Goal: Task Accomplishment & Management: Manage account settings

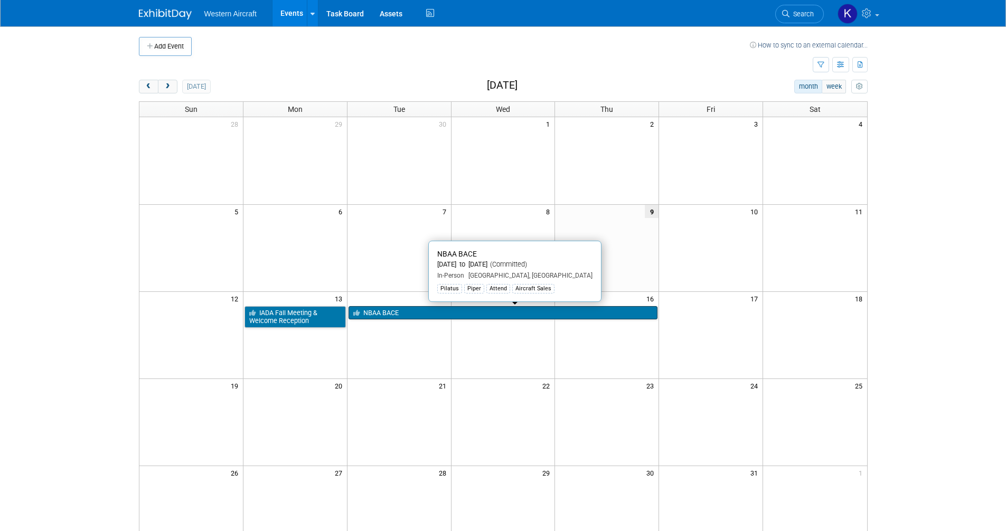
click at [388, 314] on link "NBAA BACE" at bounding box center [503, 313] width 309 height 14
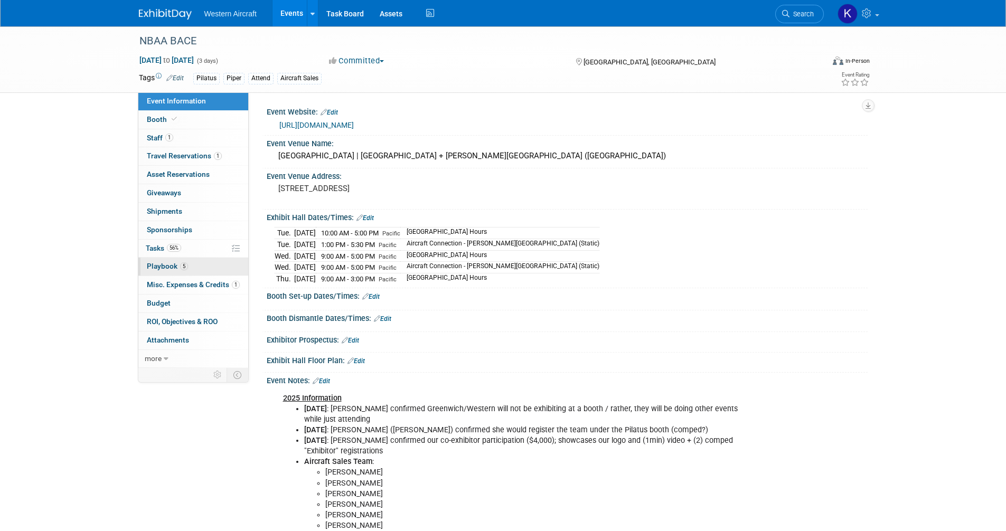
click at [167, 269] on span "Playbook 5" at bounding box center [167, 266] width 41 height 8
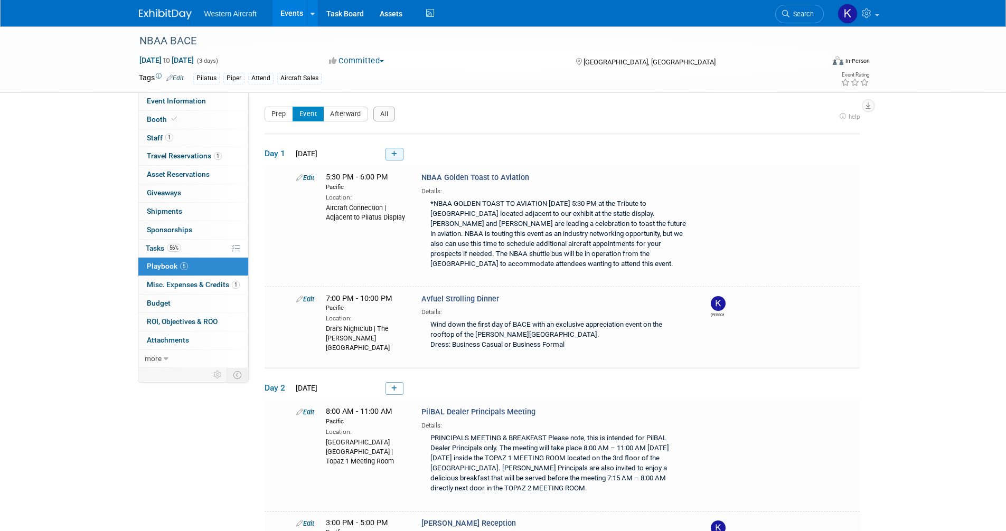
click at [400, 152] on link at bounding box center [394, 154] width 18 height 13
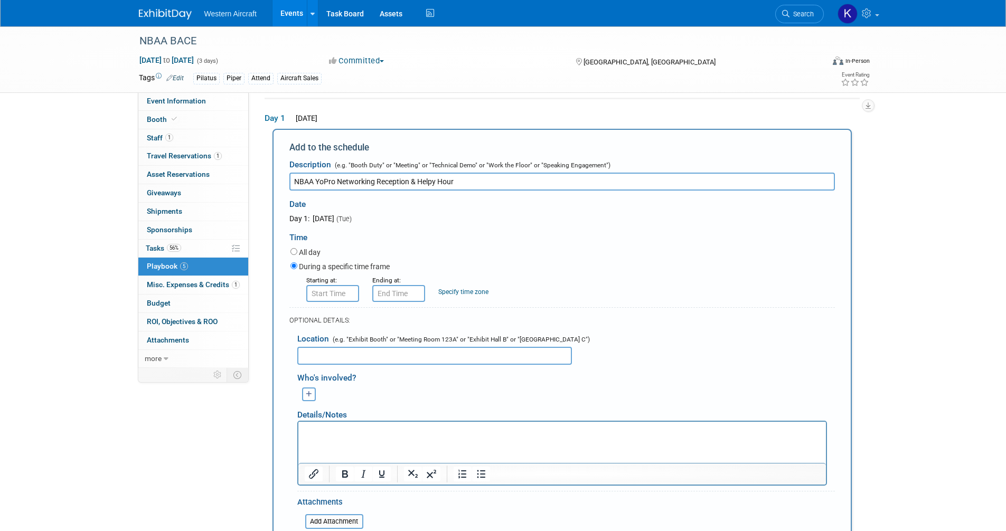
type input "NBAA YoPro Networking Reception & Helpy Hour"
click at [323, 436] on html at bounding box center [562, 428] width 528 height 15
click at [321, 428] on p "Rich Text Area. Press ALT-0 for help." at bounding box center [561, 431] width 515 height 11
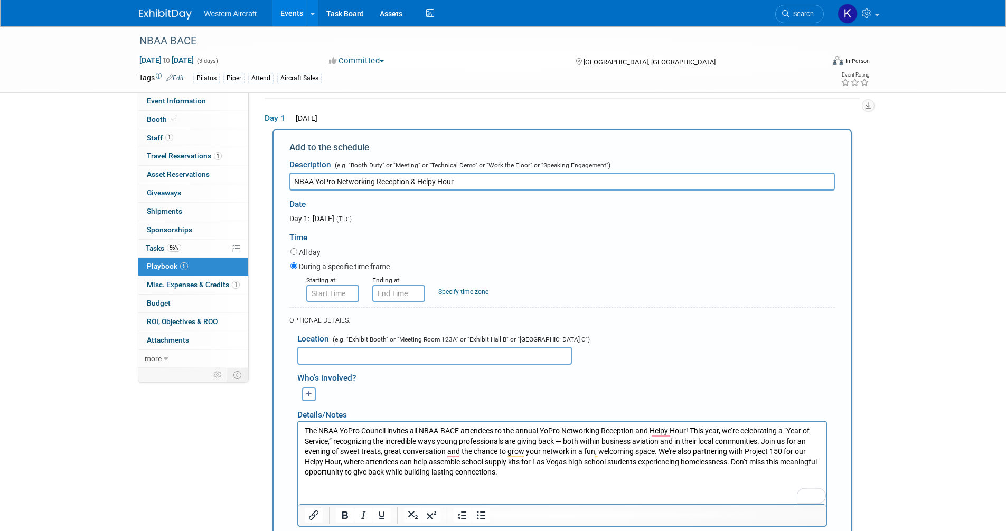
click at [306, 392] on icon "button" at bounding box center [309, 394] width 6 height 7
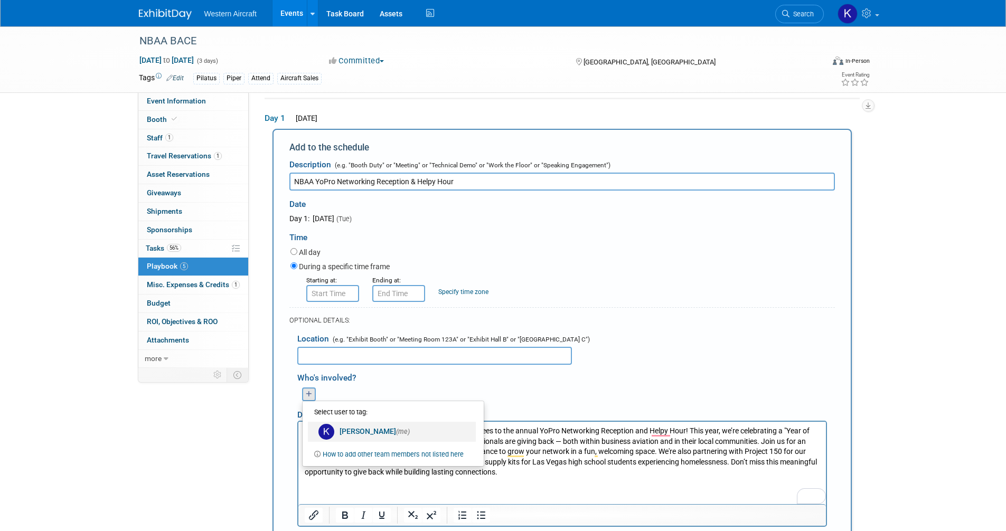
click at [355, 429] on link "[PERSON_NAME] (me)" at bounding box center [392, 432] width 168 height 20
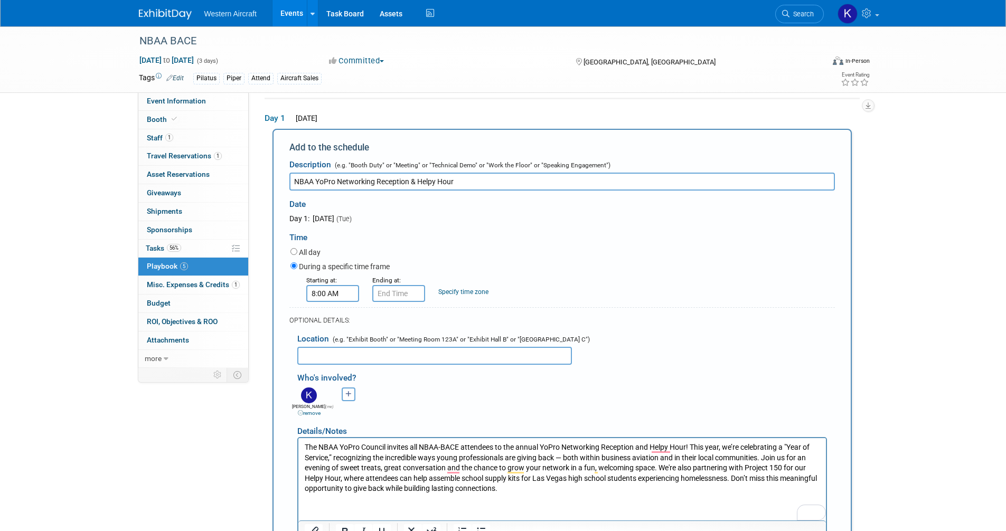
click at [333, 298] on input "8:00 AM" at bounding box center [332, 293] width 53 height 17
type input "5:00 PM"
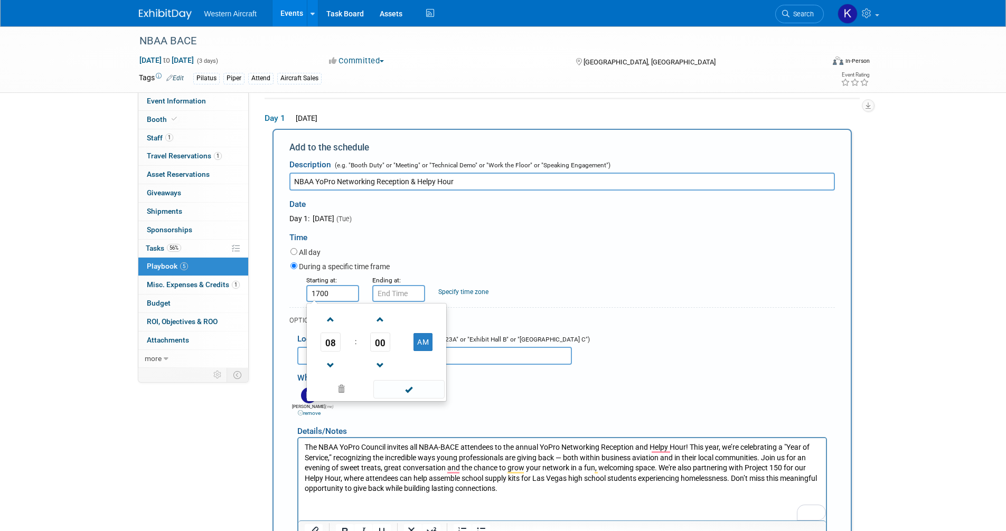
type input "5:00 PM"
type input "1"
type input "5:00 PM"
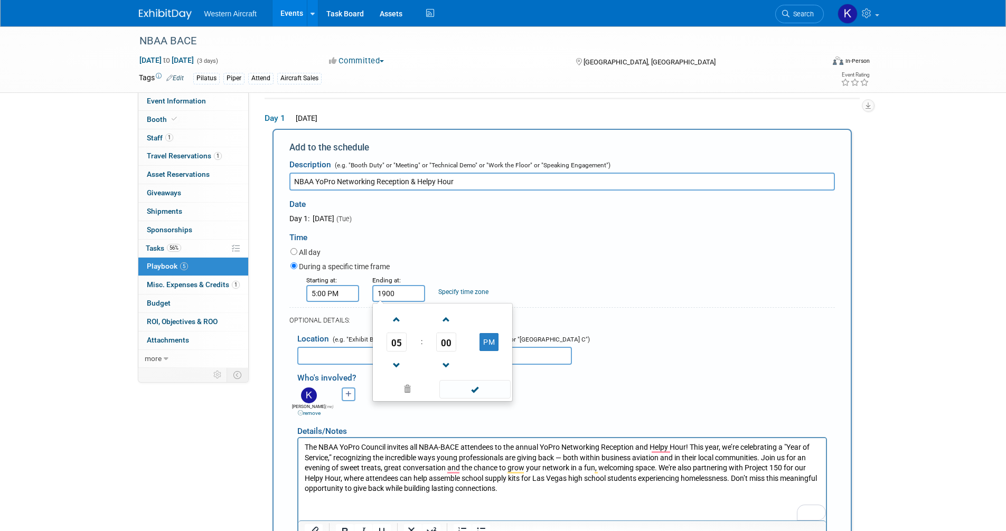
type input "7:00 PM"
click at [455, 297] on div "Starting at: 5:00 PM Ending at: 7:00 PM Specify time zone Time zone:" at bounding box center [563, 288] width 560 height 27
click at [455, 293] on link "Specify time zone" at bounding box center [463, 291] width 50 height 7
click at [455, 292] on input "text" at bounding box center [459, 293] width 42 height 17
type input "Pacific"
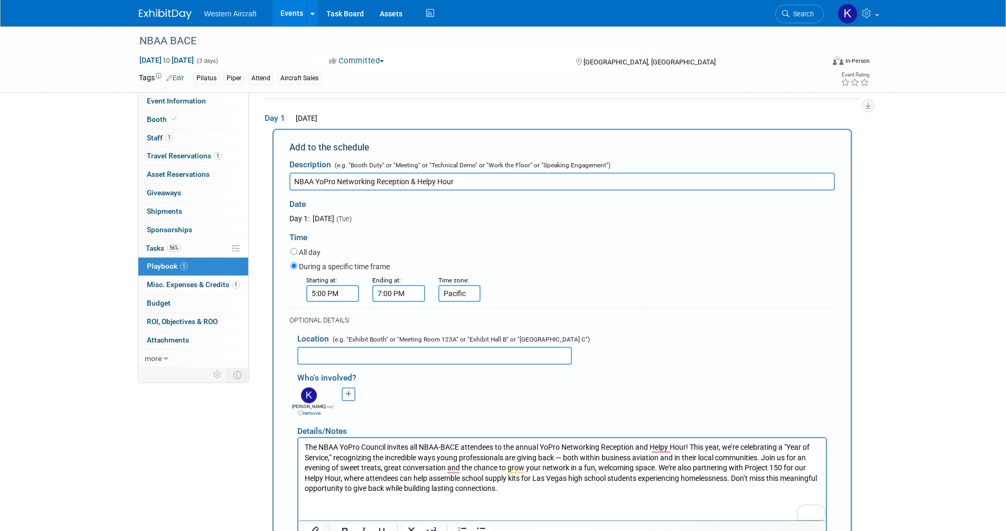
click at [681, 301] on div "Starting at: 5:00 PM Ending at: 7:00 PM Specify time zone Time zone: Pacific" at bounding box center [563, 288] width 560 height 27
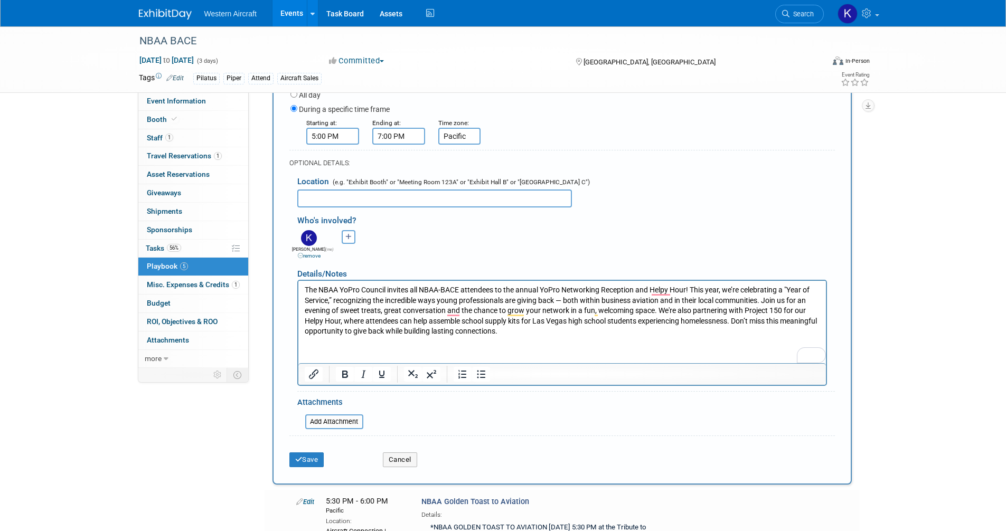
scroll to position [194, 0]
click at [307, 460] on button "Save" at bounding box center [306, 458] width 35 height 15
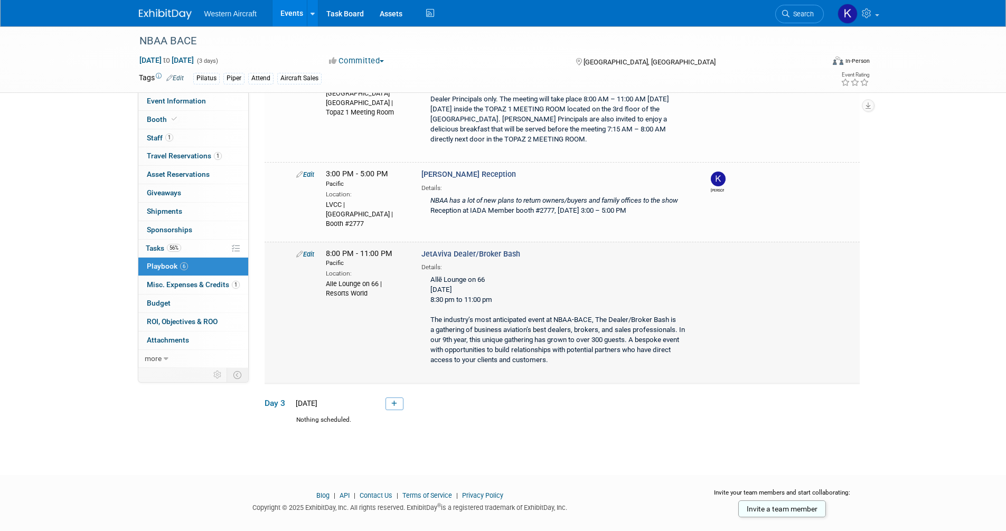
scroll to position [507, 0]
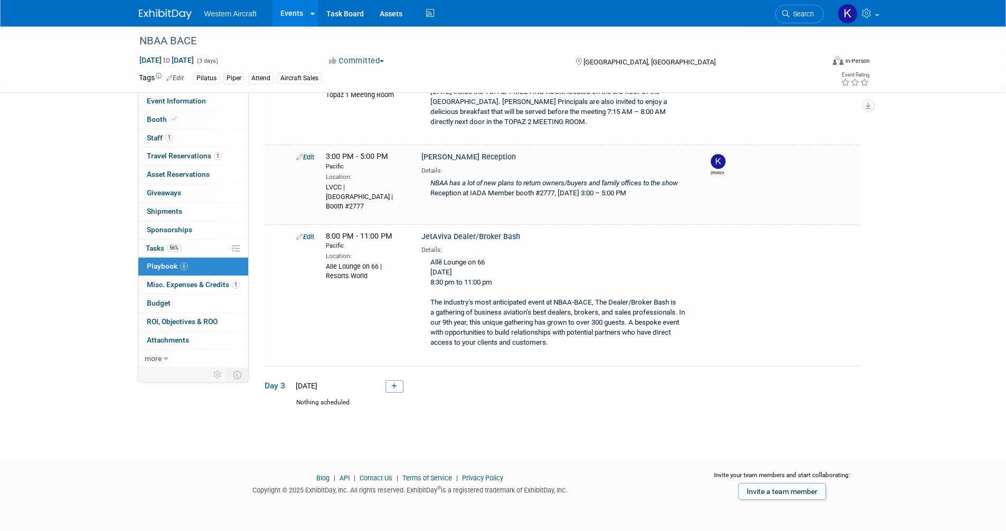
click at [386, 385] on link at bounding box center [394, 386] width 18 height 13
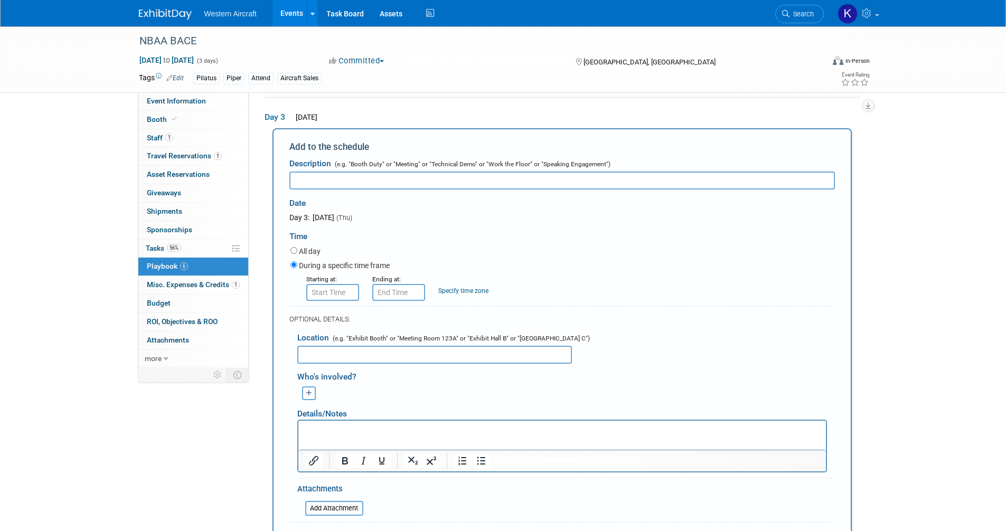
scroll to position [0, 0]
type input "NBAA Collegiate Connect"
click at [332, 295] on input "8:00 AM" at bounding box center [332, 292] width 53 height 17
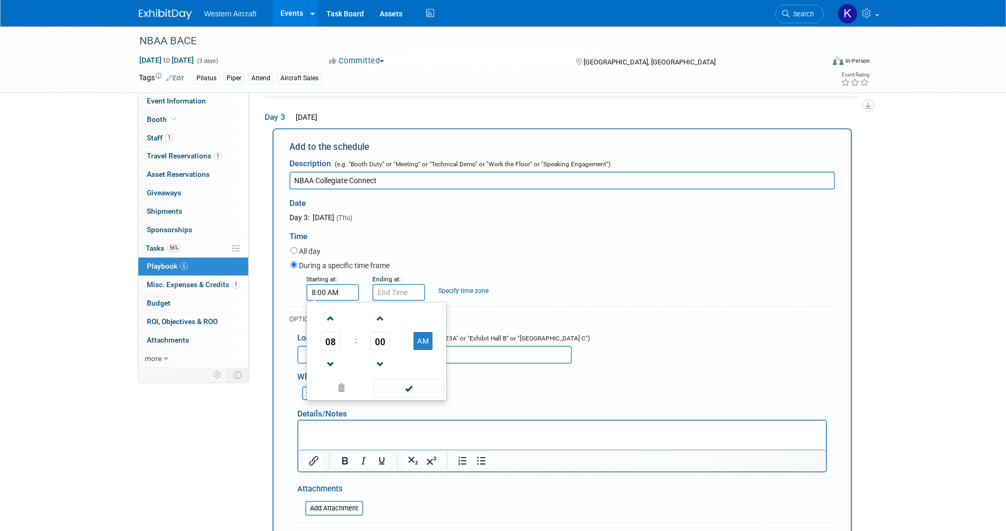
click at [332, 295] on input "8:00 AM" at bounding box center [332, 292] width 53 height 17
type input "9:30 AM"
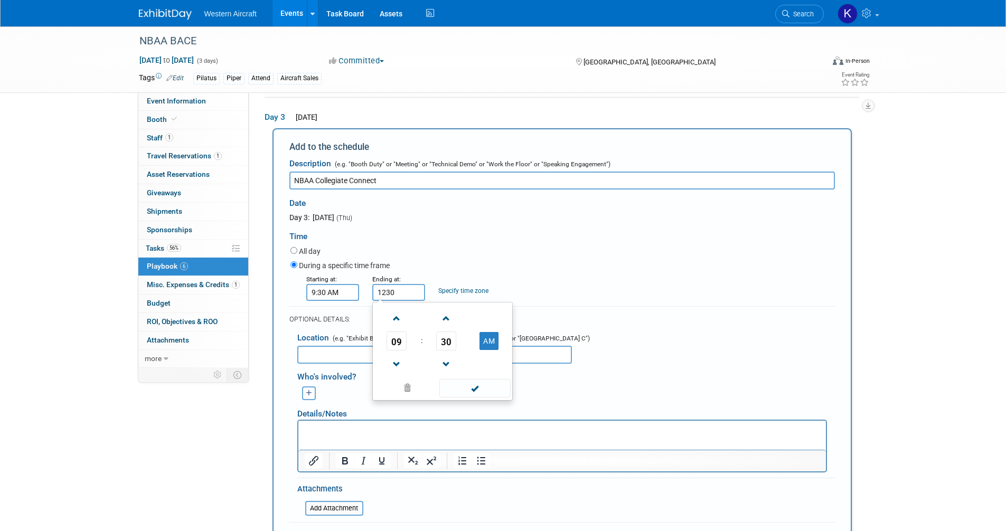
type input "12:30 PM"
click at [462, 291] on link "Specify time zone" at bounding box center [463, 290] width 50 height 7
type input "Pacific"
click at [375, 351] on input "text" at bounding box center [434, 355] width 275 height 18
click at [316, 422] on html at bounding box center [562, 427] width 528 height 15
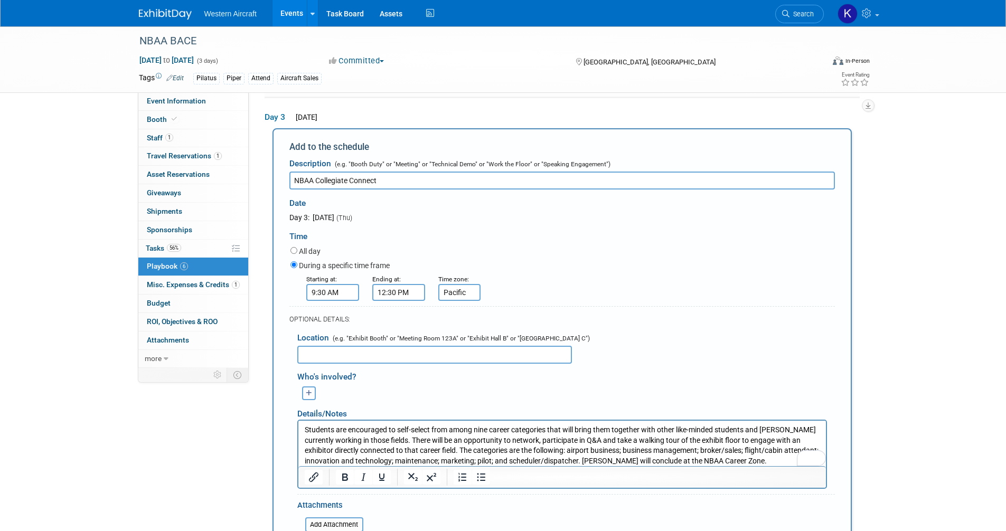
click at [309, 393] on icon "button" at bounding box center [309, 393] width 6 height 7
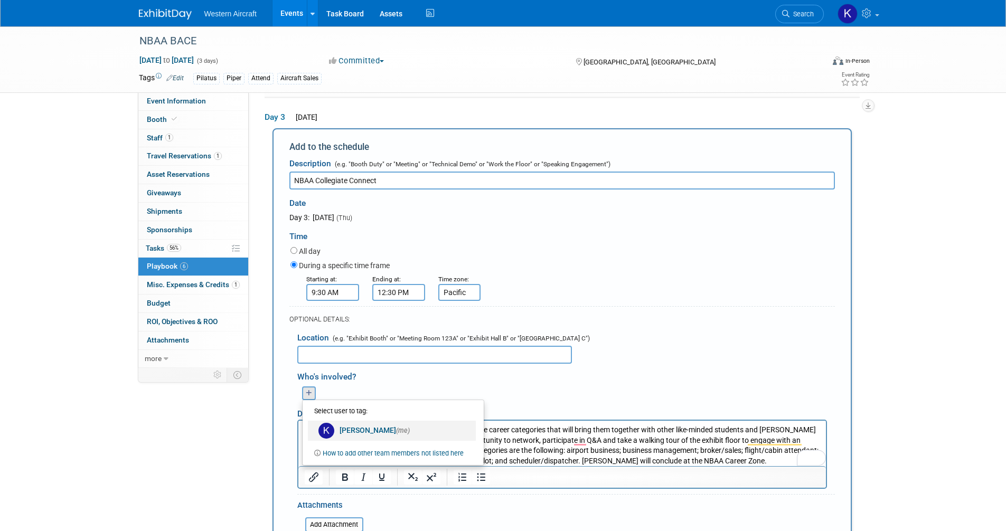
click at [340, 423] on link "[PERSON_NAME] (me)" at bounding box center [392, 431] width 168 height 20
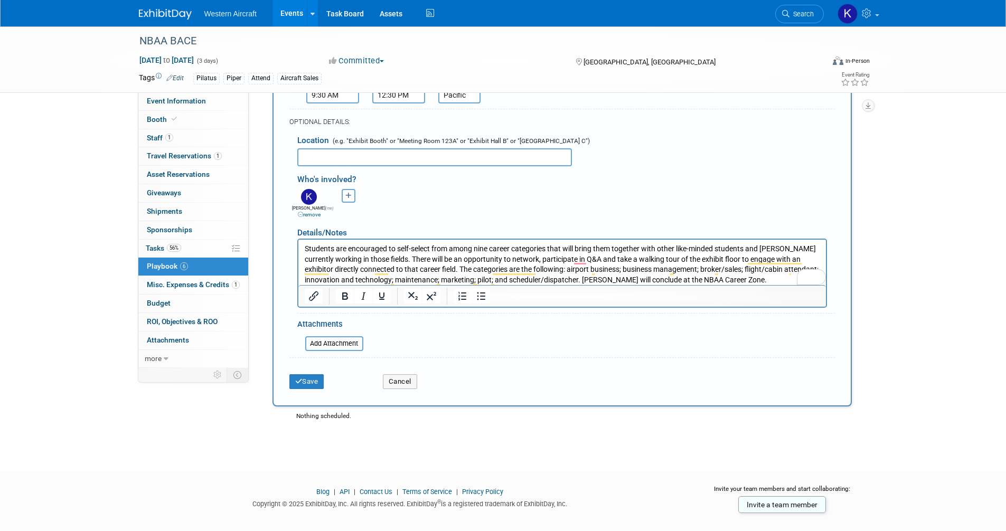
scroll to position [984, 0]
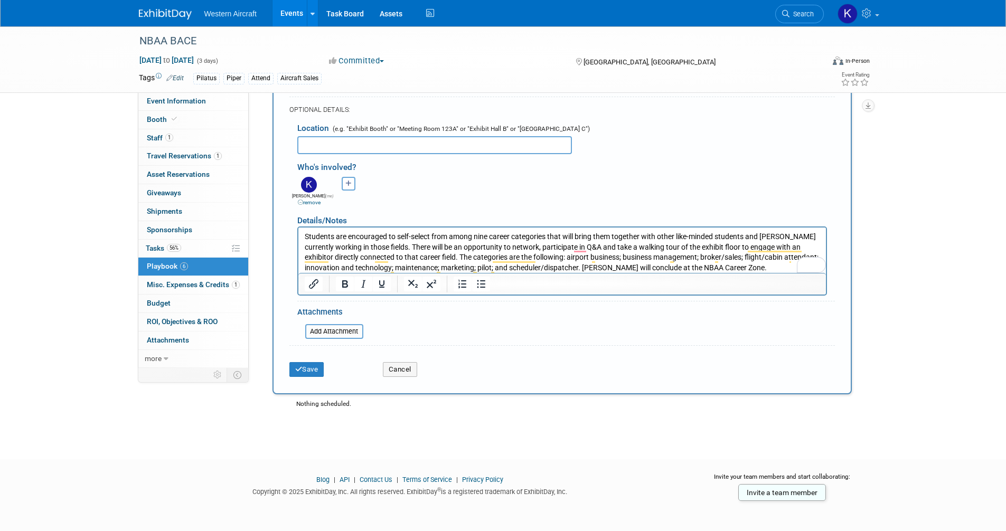
click at [323, 143] on input "text" at bounding box center [434, 145] width 275 height 18
type input "[GEOGRAPHIC_DATA] | NBAA Career Zone"
click at [316, 372] on button "Save" at bounding box center [306, 369] width 35 height 15
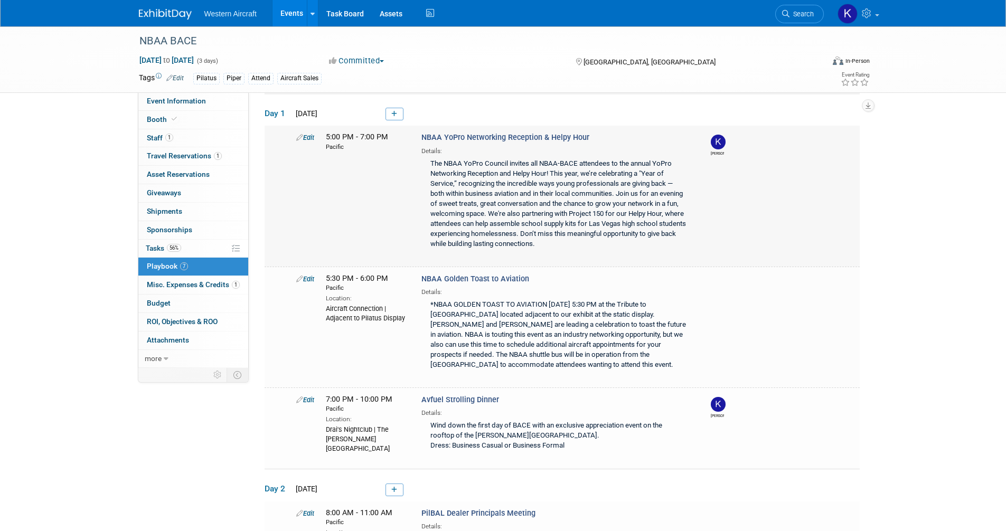
scroll to position [53, 0]
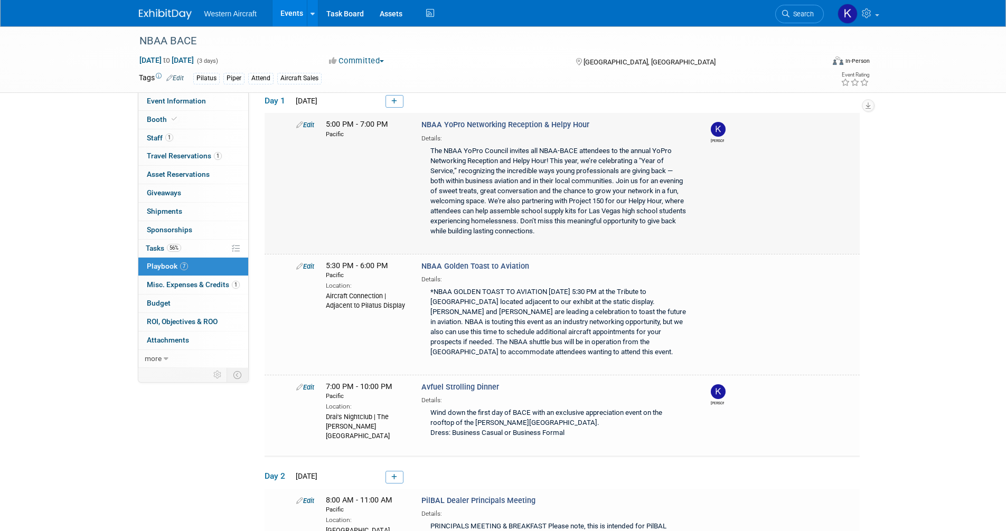
click at [312, 125] on link "Edit" at bounding box center [305, 125] width 18 height 8
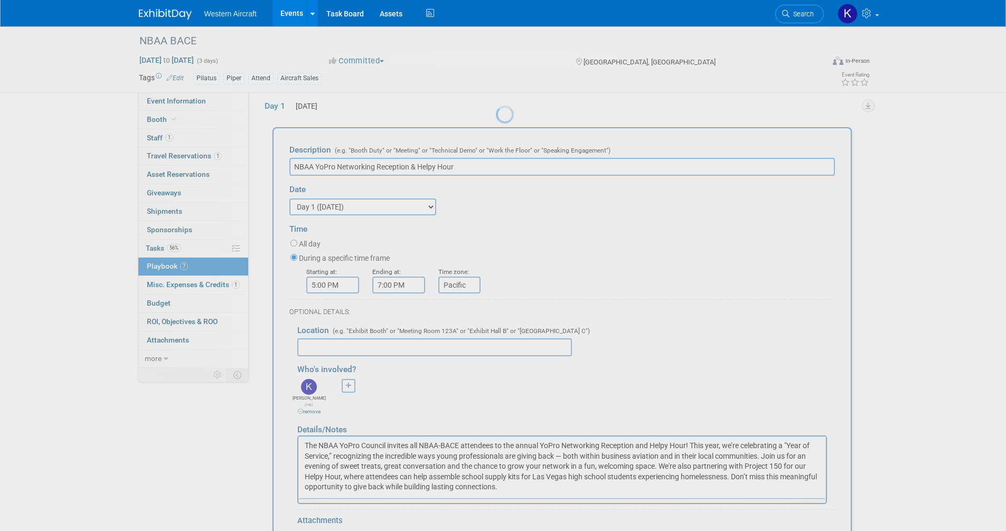
scroll to position [46, 0]
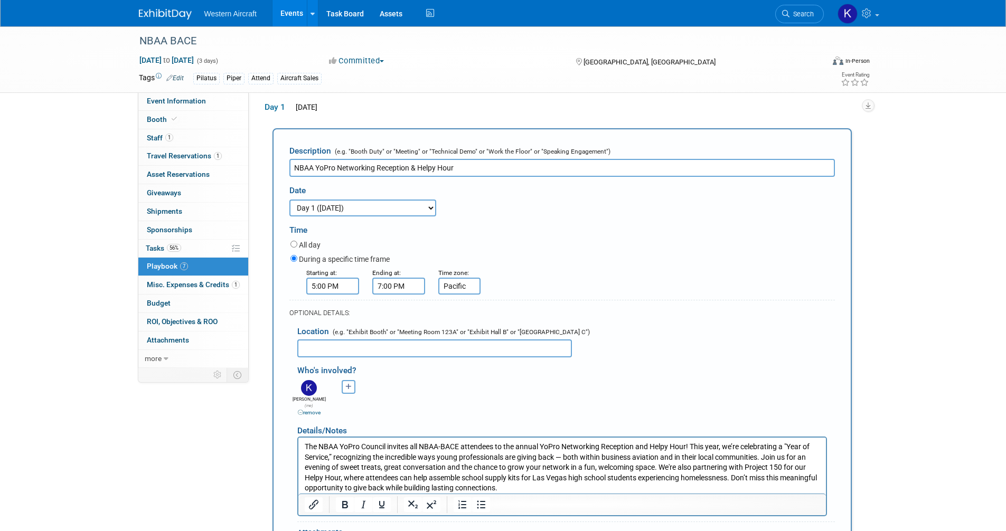
click at [322, 350] on input "text" at bounding box center [434, 349] width 275 height 18
paste input "[GEOGRAPHIC_DATA], Between the North and [GEOGRAPHIC_DATA]"
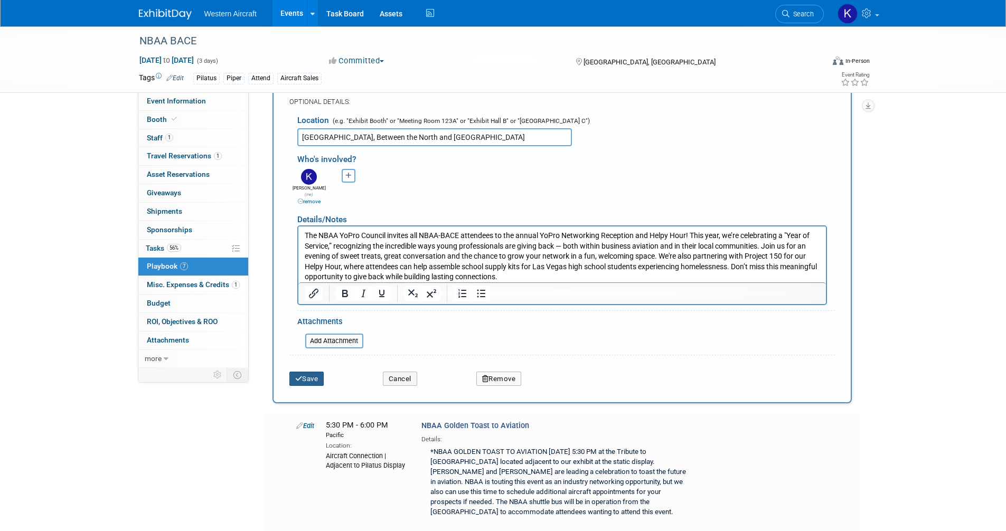
type input "[GEOGRAPHIC_DATA], Between the North and [GEOGRAPHIC_DATA]"
click at [313, 373] on button "Save" at bounding box center [306, 379] width 35 height 15
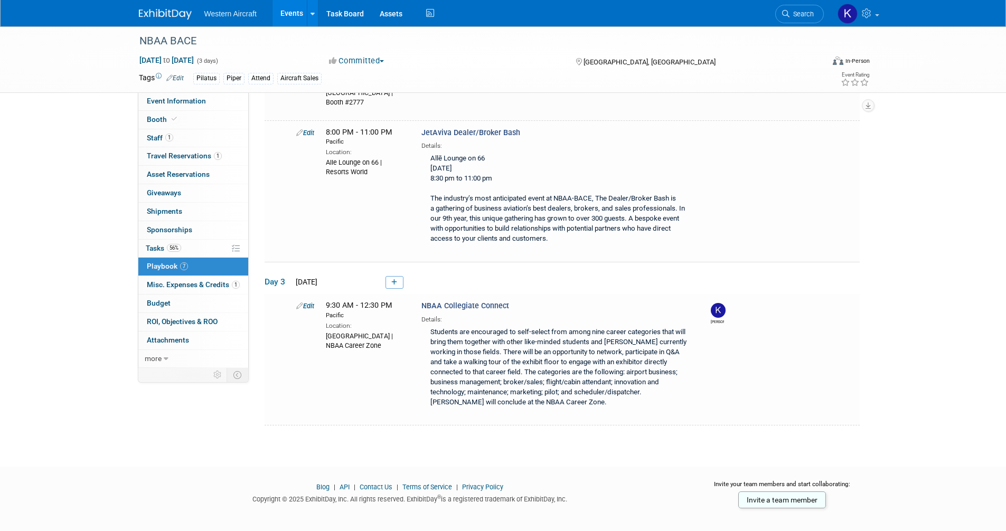
scroll to position [615, 0]
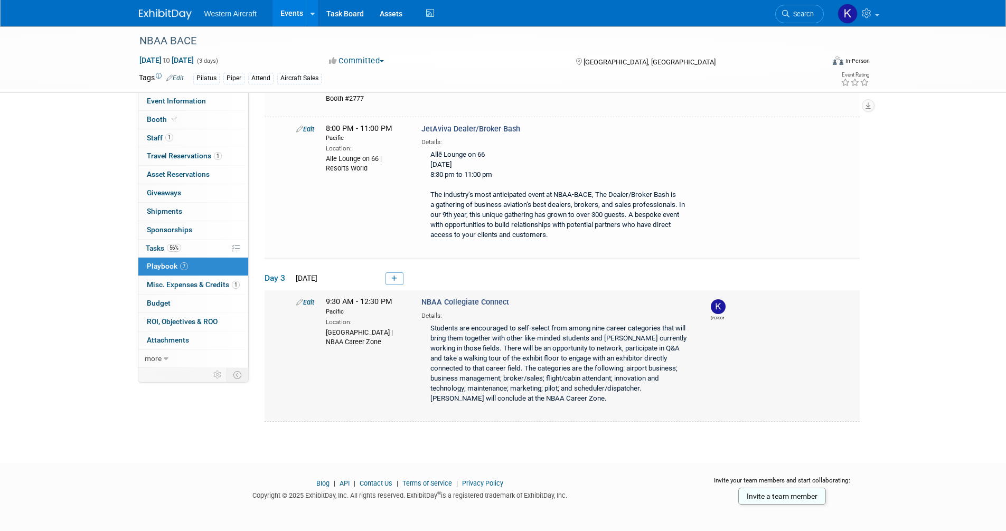
click at [316, 302] on div "Edit" at bounding box center [303, 302] width 30 height 11
click at [314, 302] on link "Edit" at bounding box center [305, 302] width 18 height 8
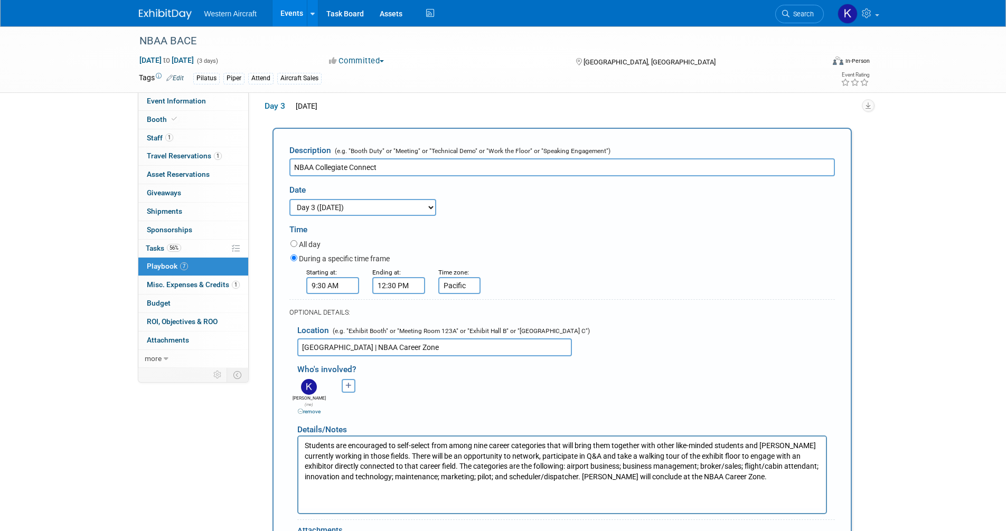
scroll to position [0, 0]
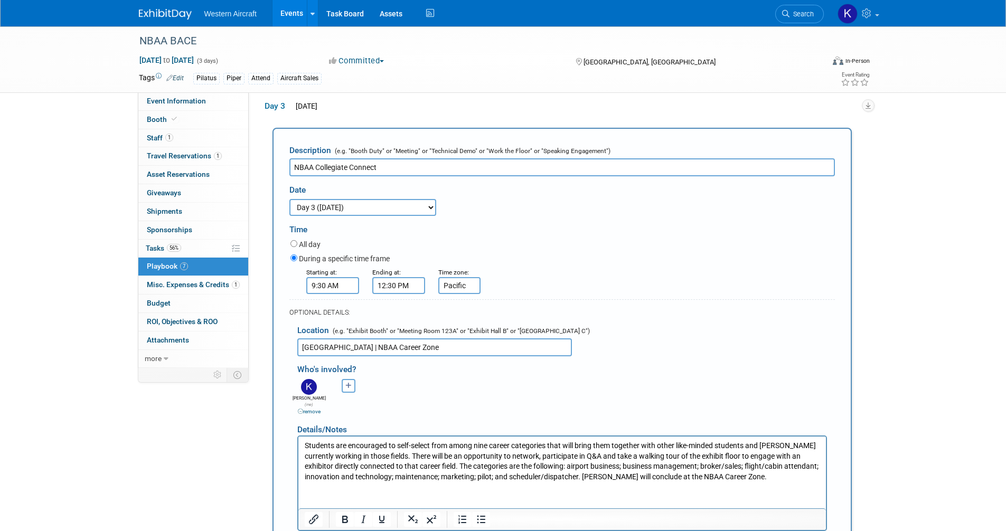
click at [378, 351] on input "[GEOGRAPHIC_DATA] | NBAA Career Zone" at bounding box center [434, 347] width 275 height 18
paste input "[GEOGRAPHIC_DATA], Between the North and [GEOGRAPHIC_DATA]"
drag, startPoint x: 516, startPoint y: 351, endPoint x: 387, endPoint y: 347, distance: 129.4
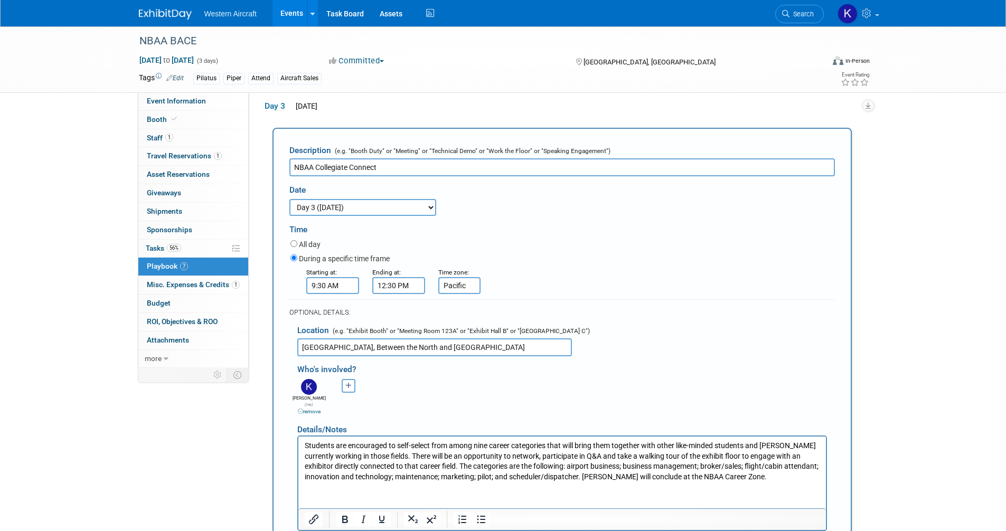
click at [387, 347] on input "[GEOGRAPHIC_DATA], Between the North and [GEOGRAPHIC_DATA]" at bounding box center [434, 347] width 275 height 18
click at [399, 349] on input "[GEOGRAPHIC_DATA], Between the North and [GEOGRAPHIC_DATA]" at bounding box center [434, 347] width 275 height 18
click at [476, 350] on input "[GEOGRAPHIC_DATA], Between the North and [GEOGRAPHIC_DATA]" at bounding box center [434, 347] width 275 height 18
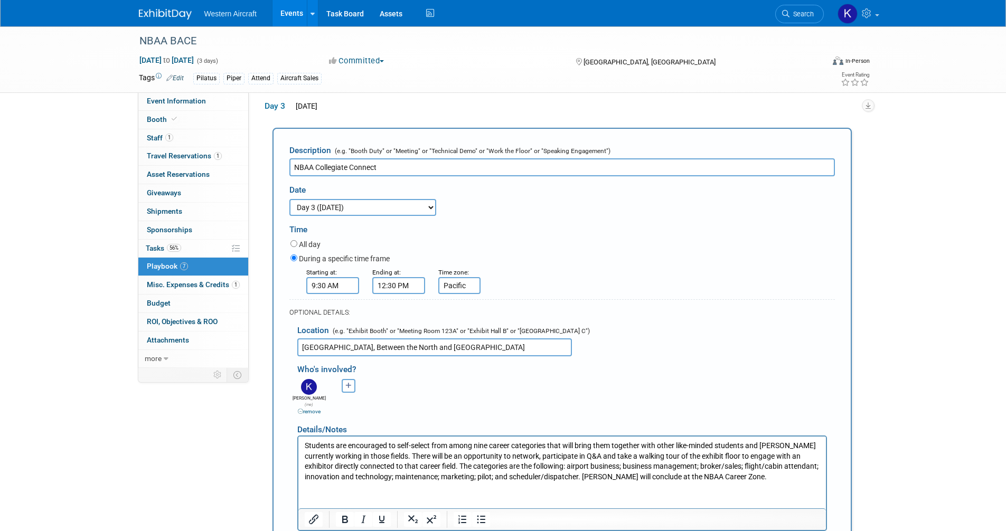
paste input "as [GEOGRAPHIC_DATA], [GEOGRAPHIC_DATA], Flight Deck"
drag, startPoint x: 403, startPoint y: 347, endPoint x: 289, endPoint y: 338, distance: 113.8
click at [289, 338] on div "Location (e.g. "Exhibit Booth" or "Meeting Room 123A" or "Exhibit Hall B" or "[…" at bounding box center [561, 337] width 545 height 38
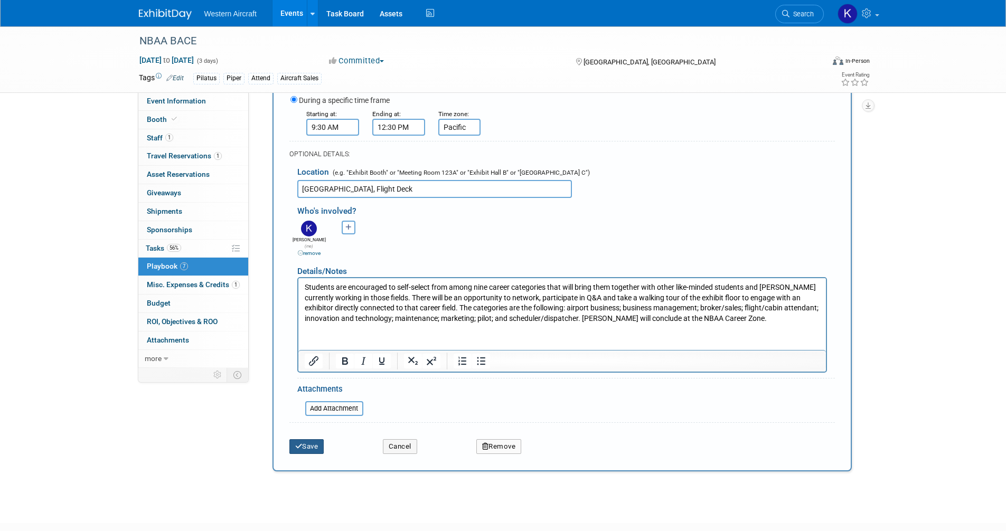
type input "[GEOGRAPHIC_DATA], Flight Deck"
click at [313, 444] on button "Save" at bounding box center [306, 446] width 35 height 15
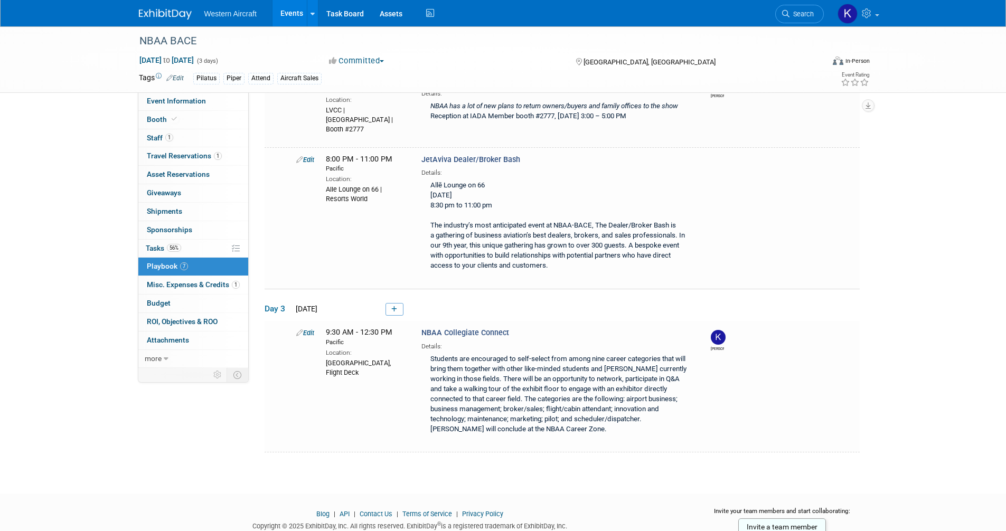
scroll to position [619, 0]
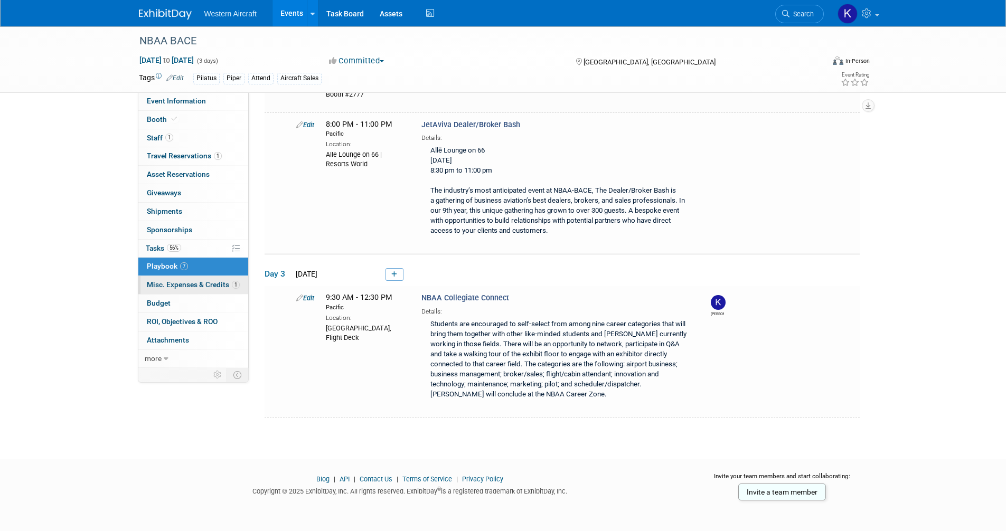
click at [185, 288] on span "Misc. Expenses & Credits 1" at bounding box center [193, 284] width 93 height 8
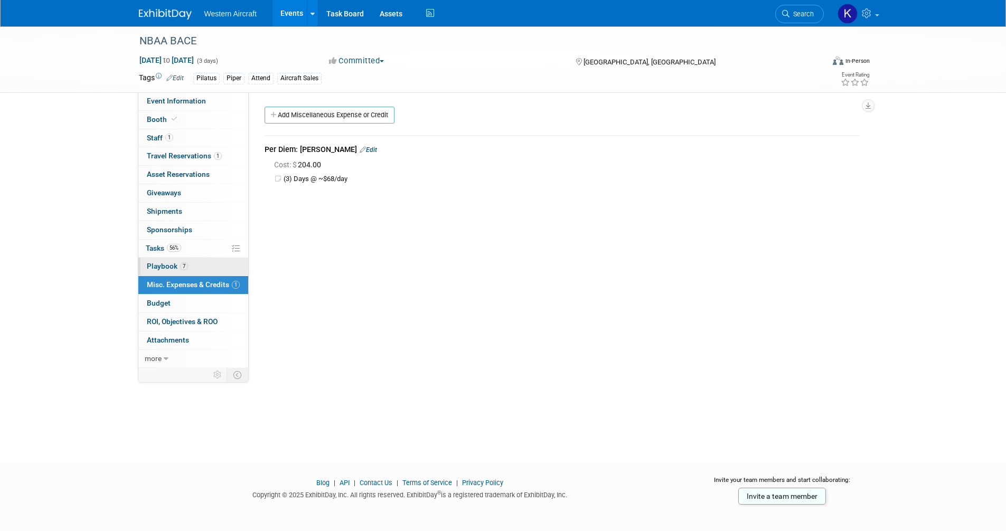
click at [183, 269] on span "7" at bounding box center [184, 266] width 8 height 8
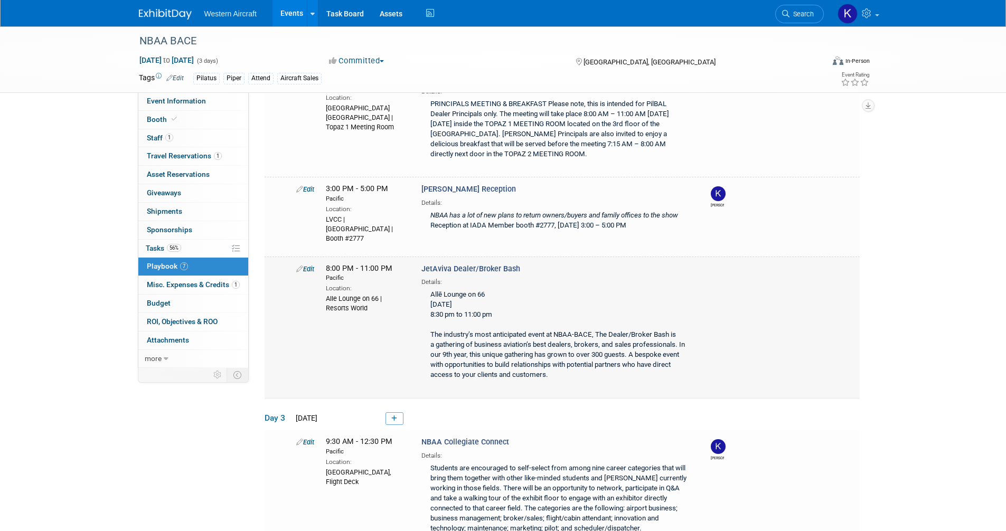
scroll to position [619, 0]
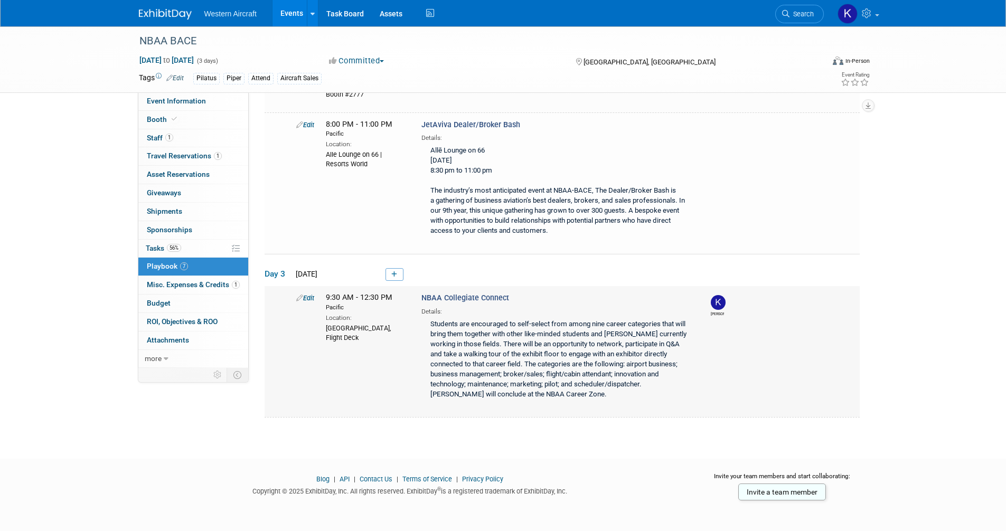
click at [482, 353] on div "Students are encouraged to self-select from among nine career categories that w…" at bounding box center [556, 360] width 271 height 88
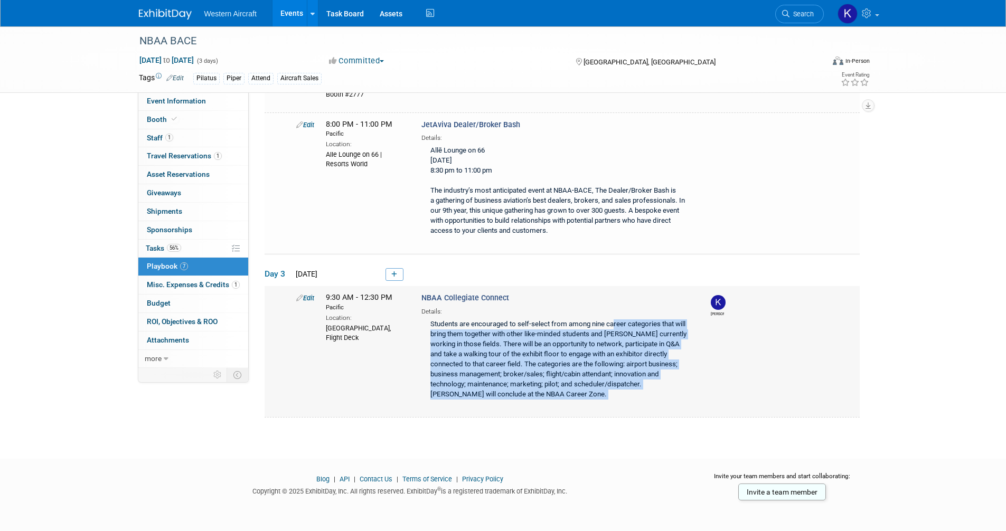
click at [482, 353] on div "Students are encouraged to self-select from among nine career categories that w…" at bounding box center [556, 360] width 271 height 88
copy div "Students are encouraged to self-select from among nine career categories that w…"
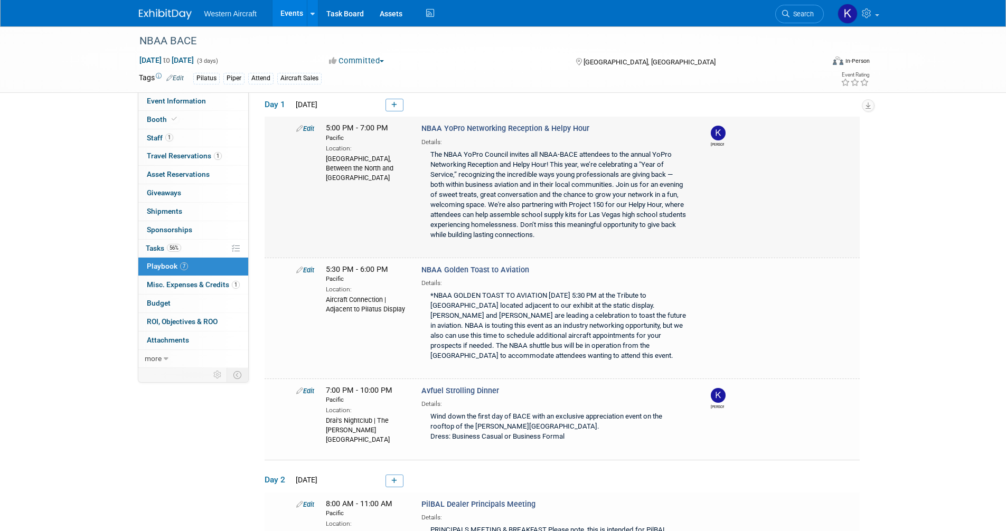
scroll to position [0, 0]
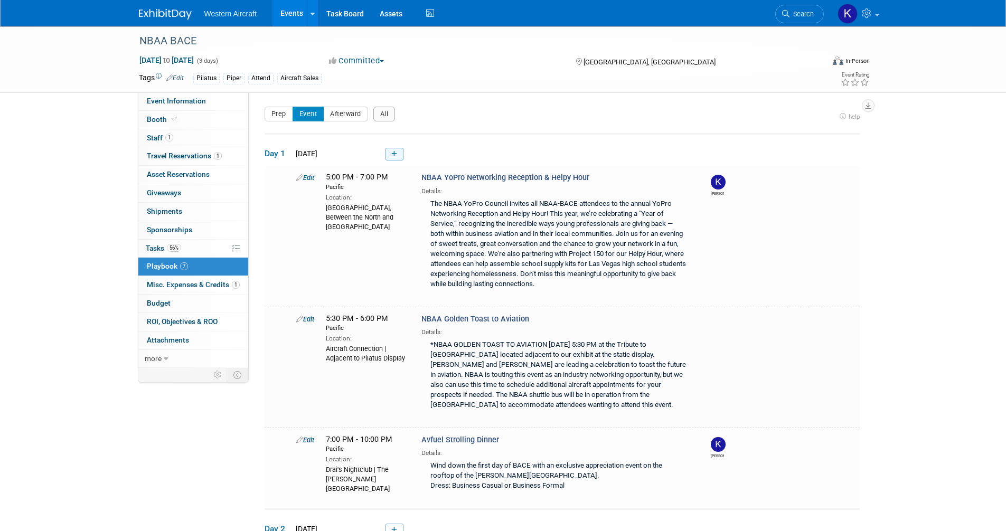
click at [393, 154] on icon at bounding box center [394, 154] width 6 height 6
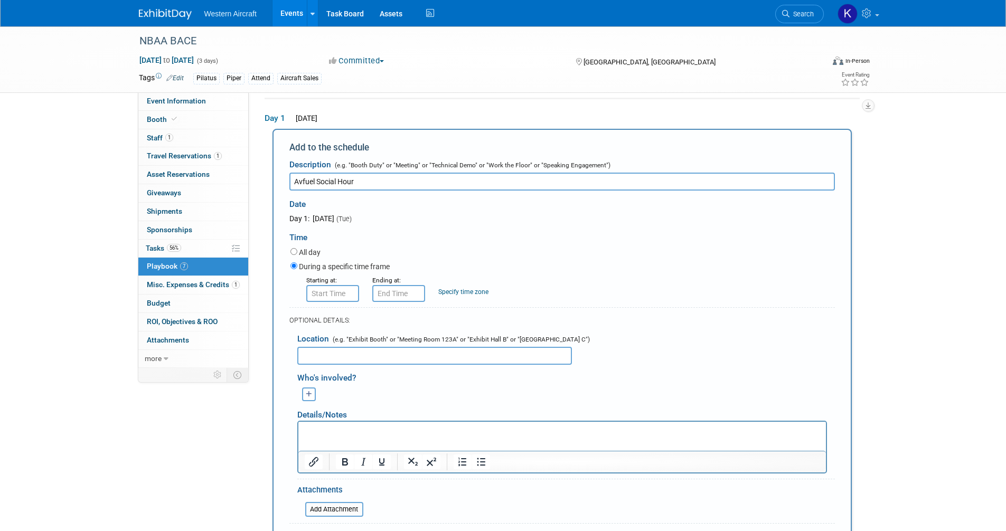
click at [331, 178] on input "Avfuel Social Hour" at bounding box center [561, 182] width 545 height 18
type input "Avfuel Happy Hour"
click at [322, 294] on input "8:00 AM" at bounding box center [332, 293] width 53 height 17
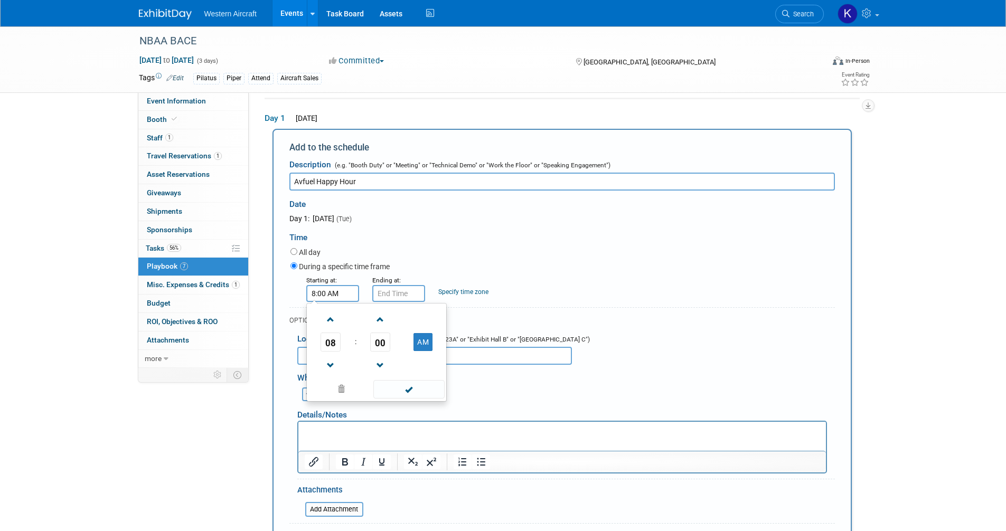
click at [322, 294] on input "8:00 AM" at bounding box center [332, 293] width 53 height 17
type input "2:00 PM"
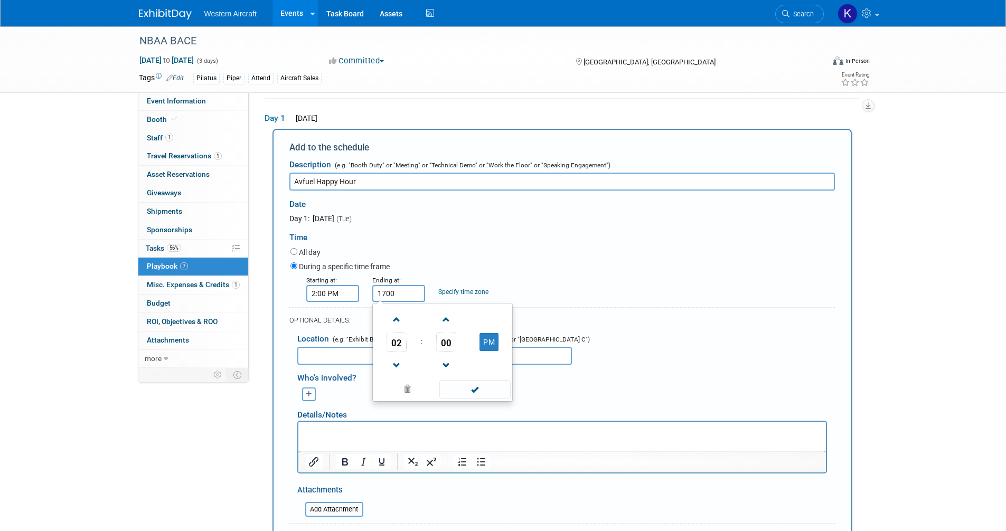
type input "5:00 PM"
click at [468, 290] on link "Specify time zone" at bounding box center [463, 291] width 50 height 7
click at [457, 294] on input "text" at bounding box center [459, 293] width 42 height 17
type input "S"
type input "C"
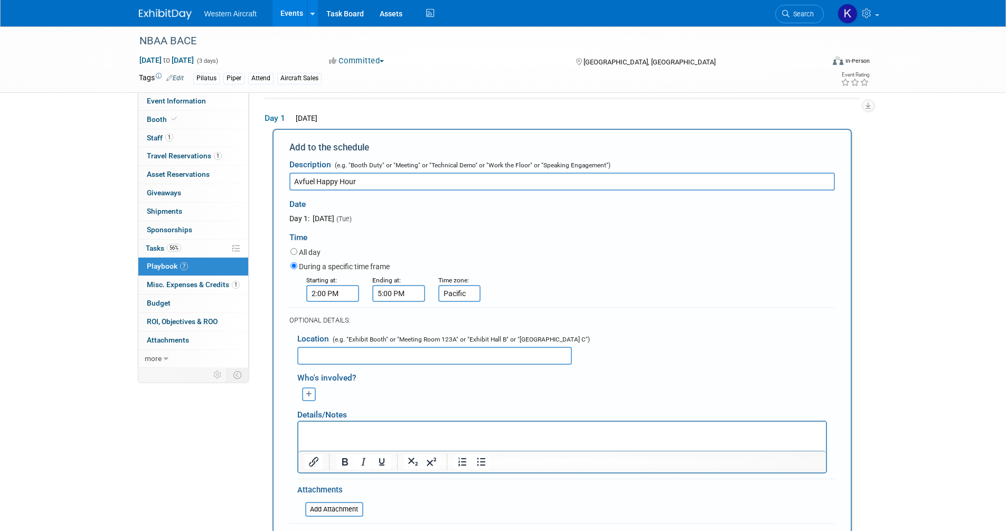
type input "Pacific"
click at [412, 361] on input "text" at bounding box center [434, 356] width 275 height 18
type input "Avfuel Booth #3445"
click at [303, 394] on button "button" at bounding box center [309, 395] width 14 height 14
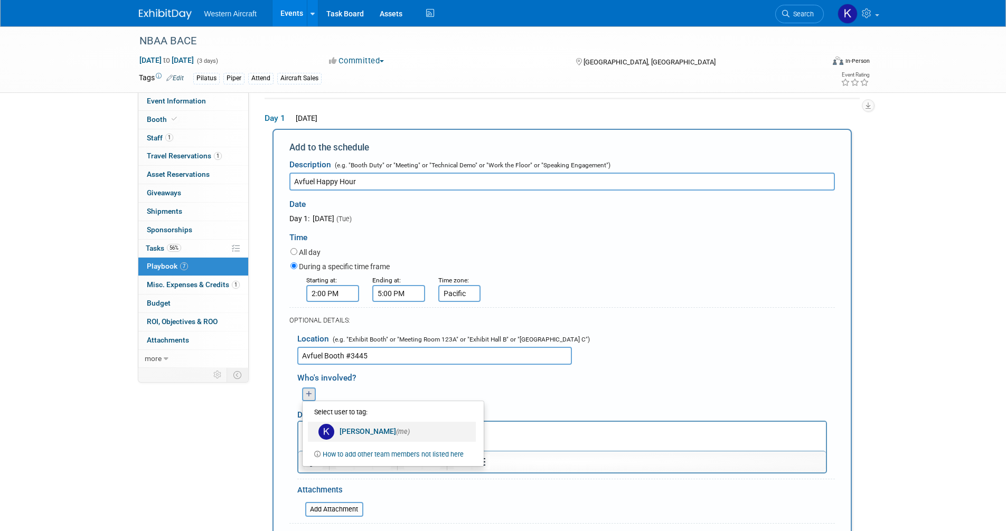
click at [343, 430] on link "[PERSON_NAME] (me)" at bounding box center [392, 432] width 168 height 20
